Goal: Find specific page/section: Find specific page/section

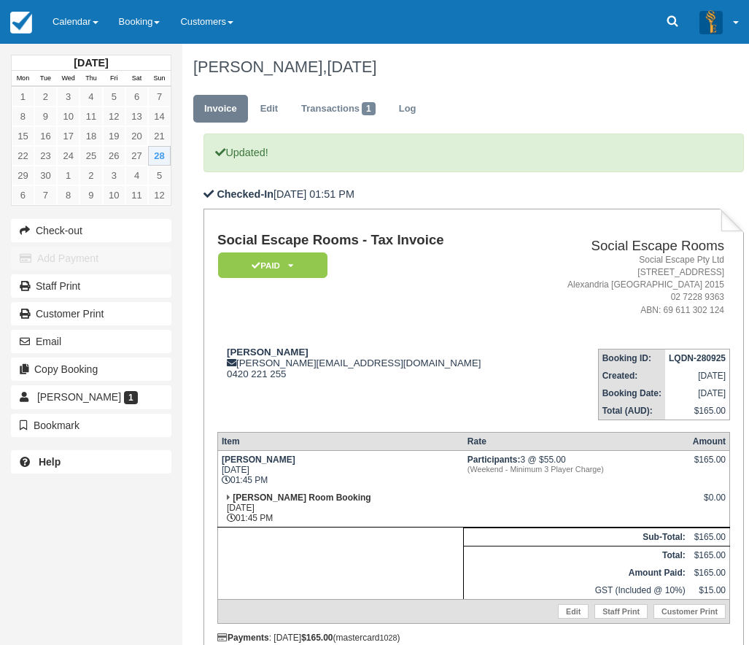
click at [546, 95] on ul "Invoice Edit Transactions 1 Log" at bounding box center [463, 112] width 540 height 44
click at [656, 221] on div "Social Escape Rooms - Tax Invoice Paid   Pending Reserved Deposit Blocked for C…" at bounding box center [473, 432] width 540 height 447
click at [69, 21] on link "Calendar" at bounding box center [75, 22] width 66 height 44
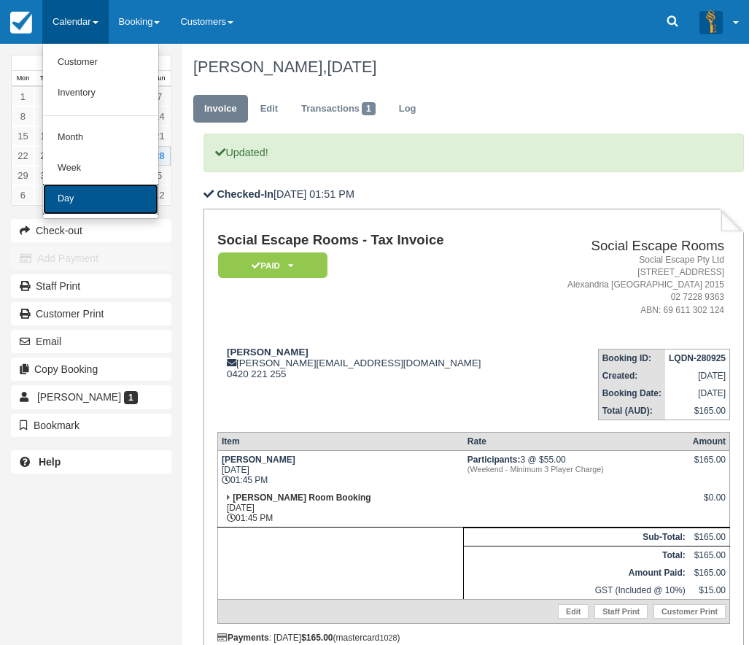
click at [92, 194] on link "Day" at bounding box center [100, 199] width 115 height 31
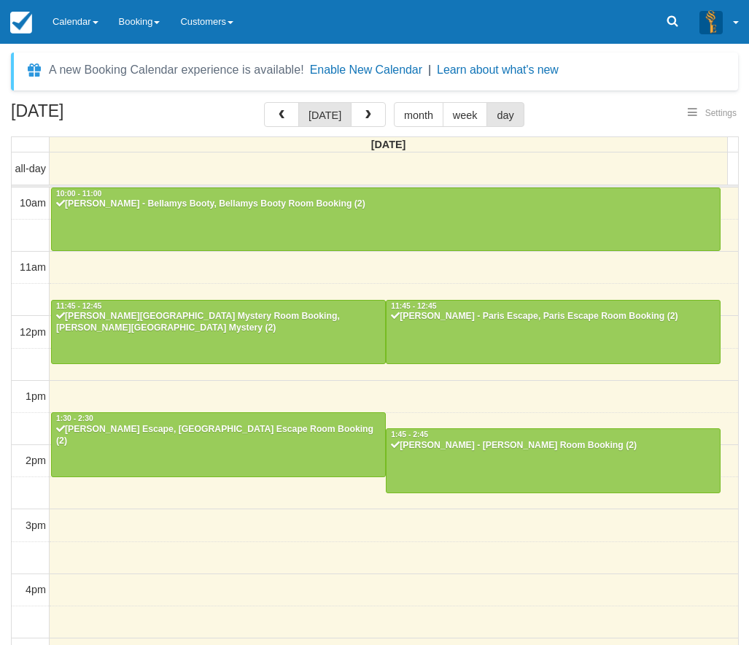
select select
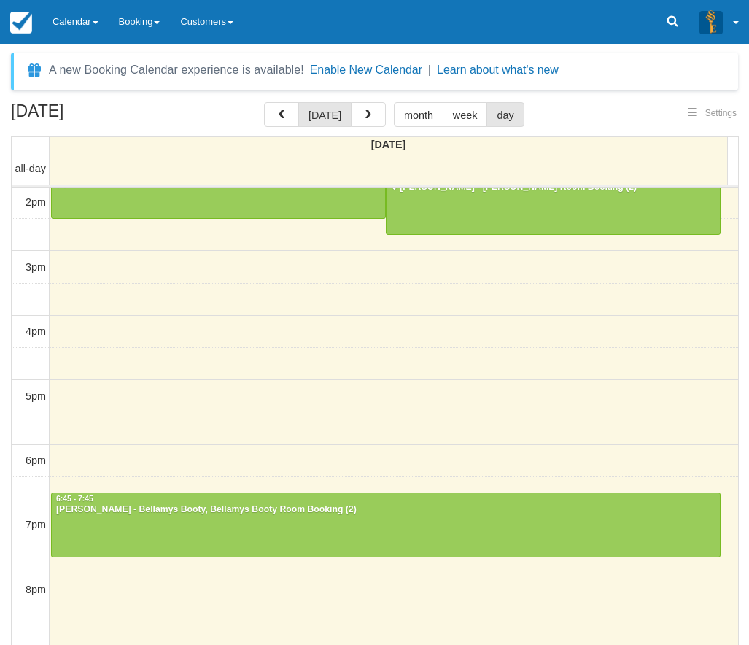
select select
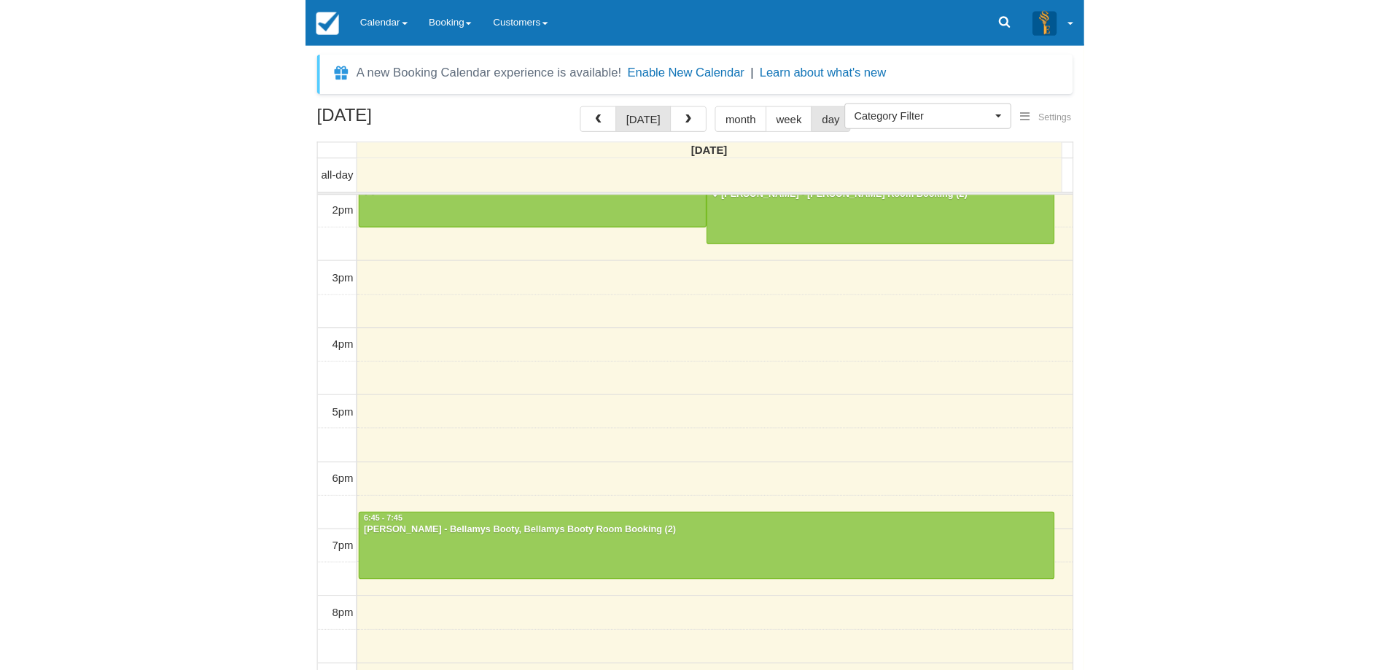
scroll to position [112, 0]
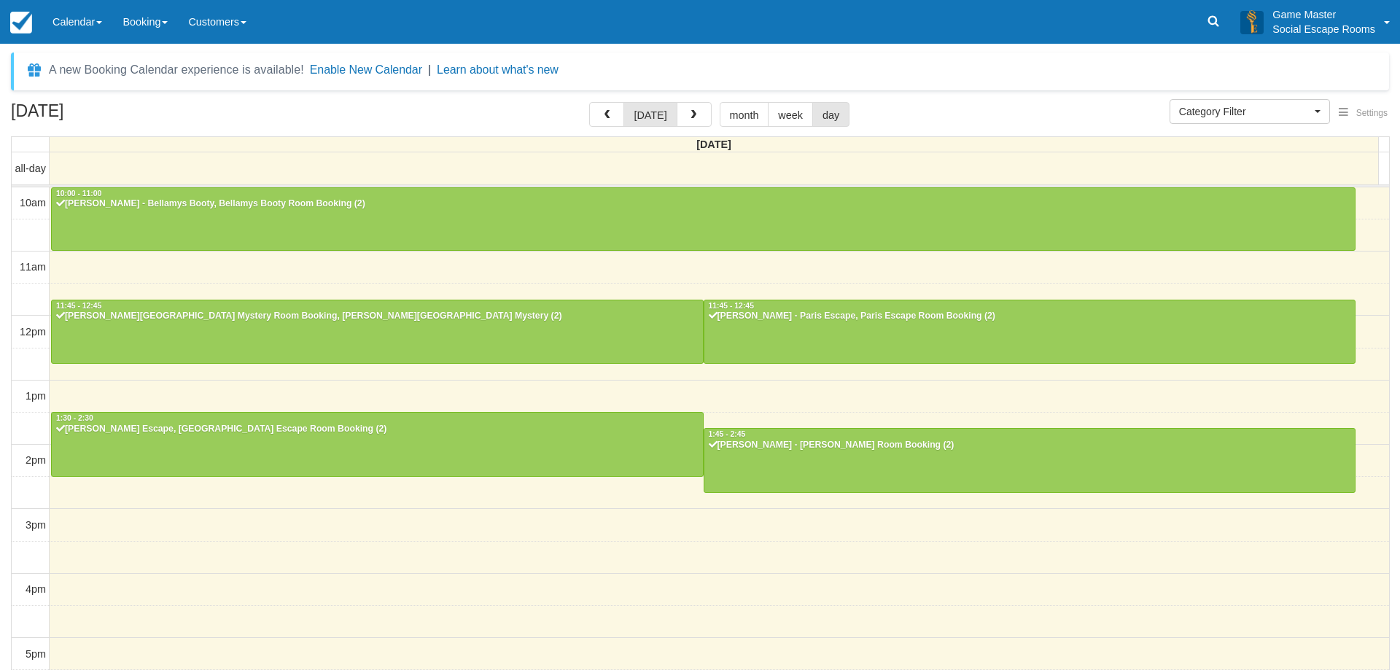
select select
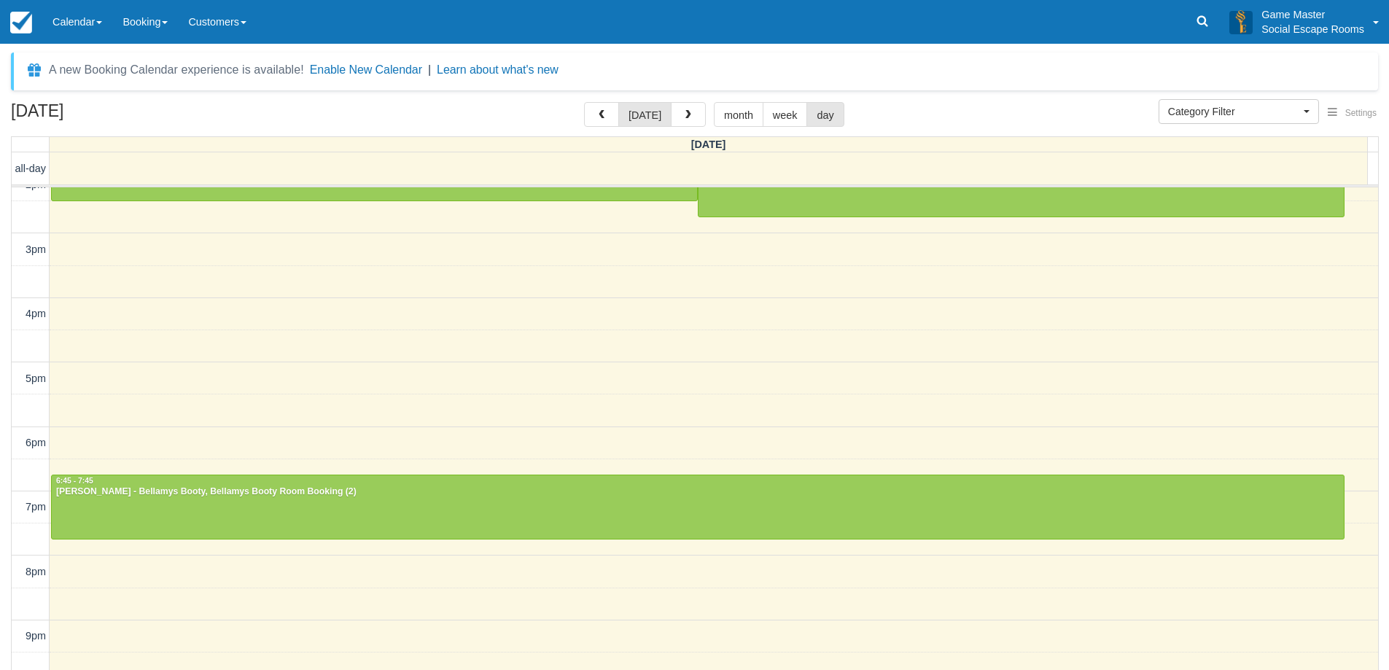
scroll to position [279, 0]
